Goal: Task Accomplishment & Management: Manage account settings

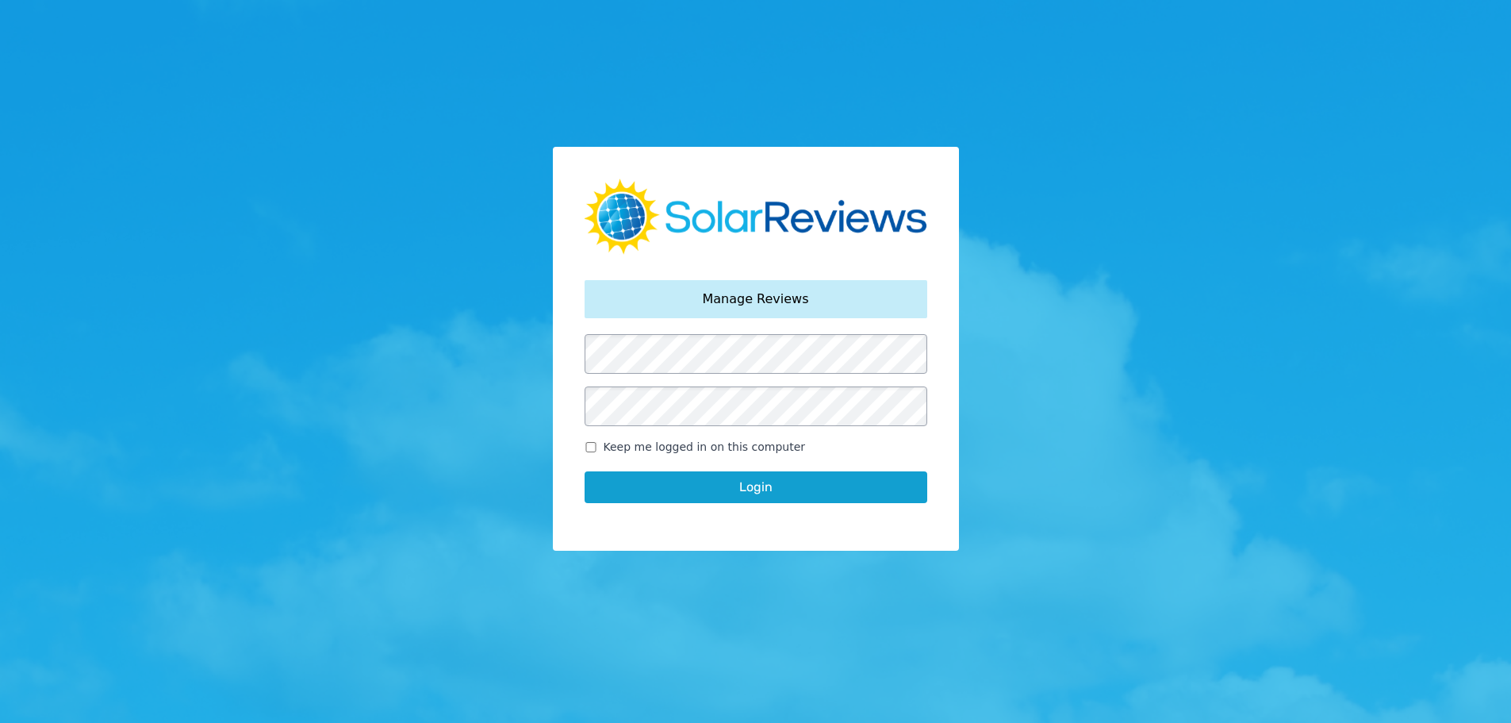
click at [595, 450] on input "Keep me logged in on this computer" at bounding box center [591, 447] width 13 height 10
checkbox input "true"
click at [681, 489] on button "Login" at bounding box center [756, 487] width 343 height 32
click at [791, 485] on button "Login" at bounding box center [756, 487] width 343 height 32
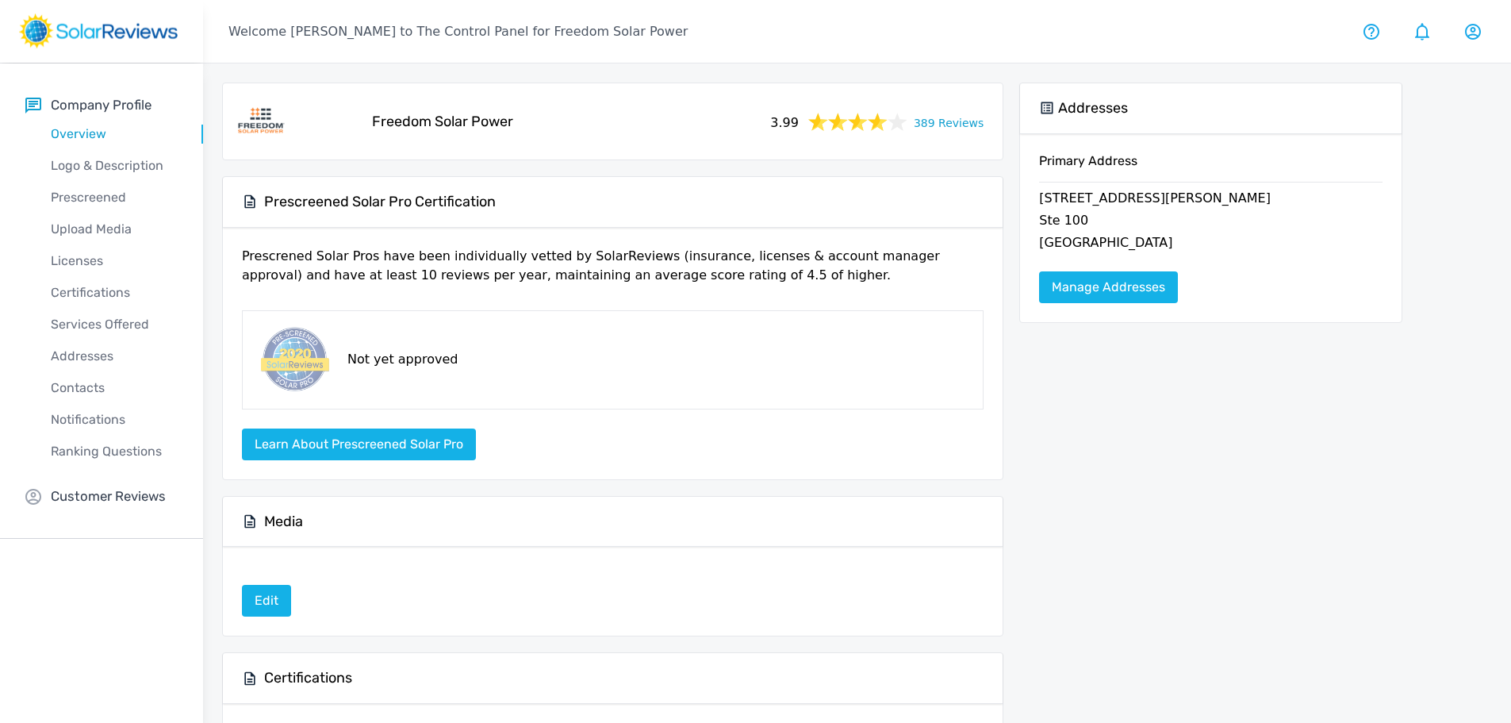
click at [935, 124] on link "389 Reviews" at bounding box center [949, 122] width 70 height 20
